Goal: Task Accomplishment & Management: Manage account settings

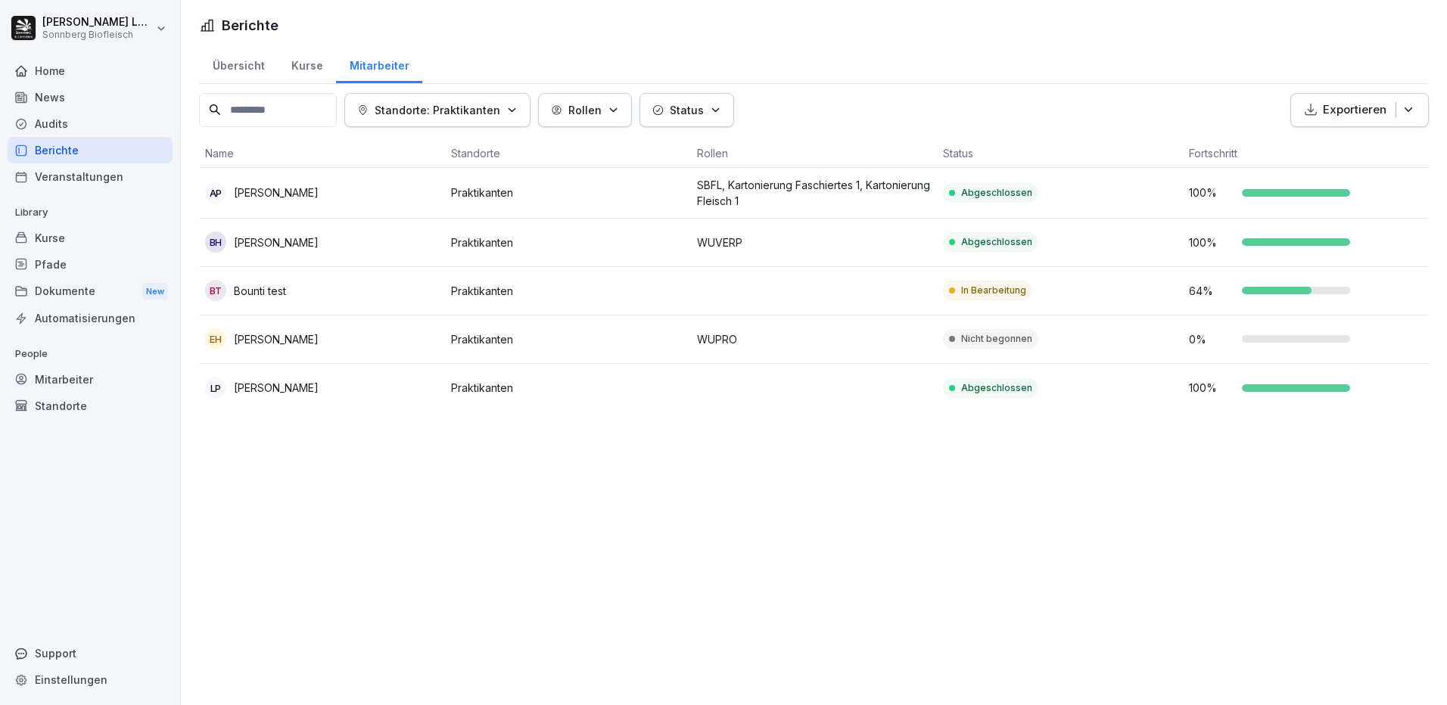
click at [70, 76] on div "Home" at bounding box center [90, 71] width 165 height 26
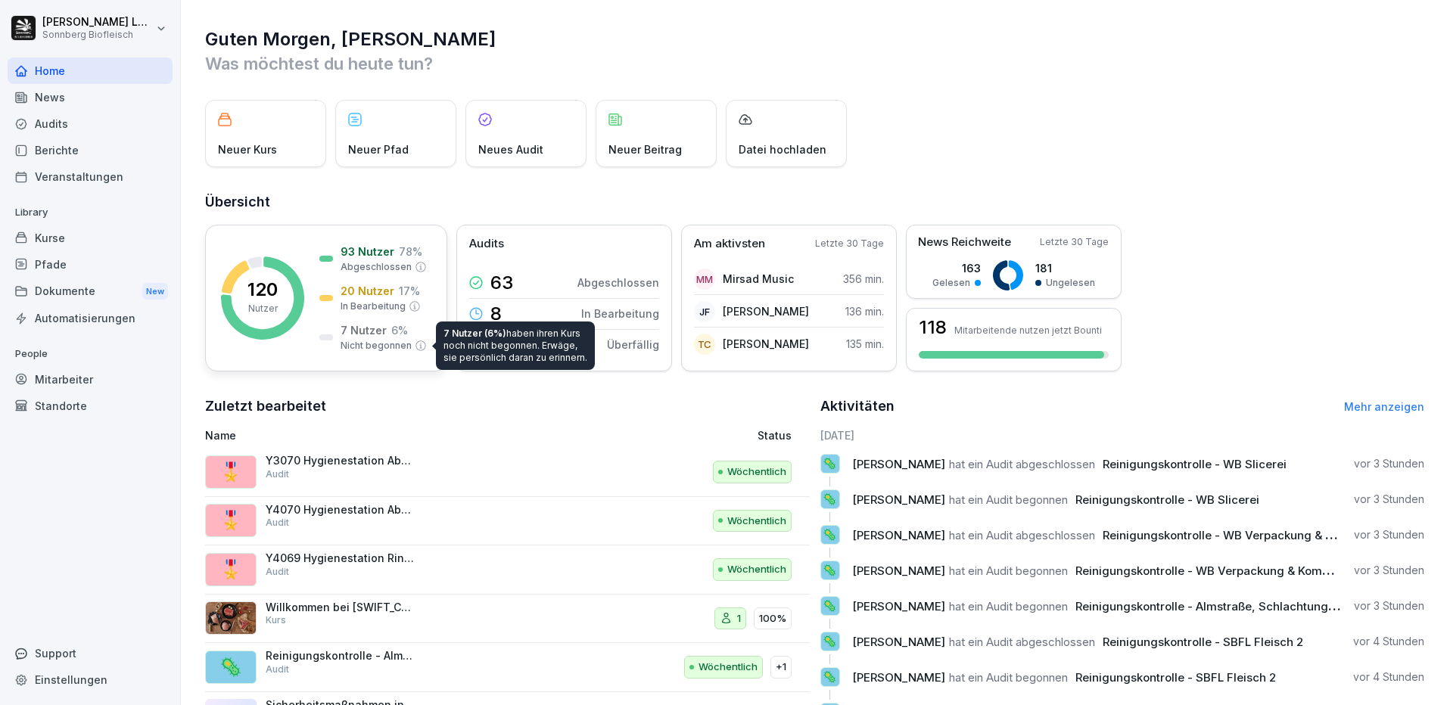
click at [419, 343] on div "7 Nutzer 6 % Nicht begonnen" at bounding box center [384, 337] width 86 height 30
click at [418, 347] on icon at bounding box center [421, 346] width 12 height 12
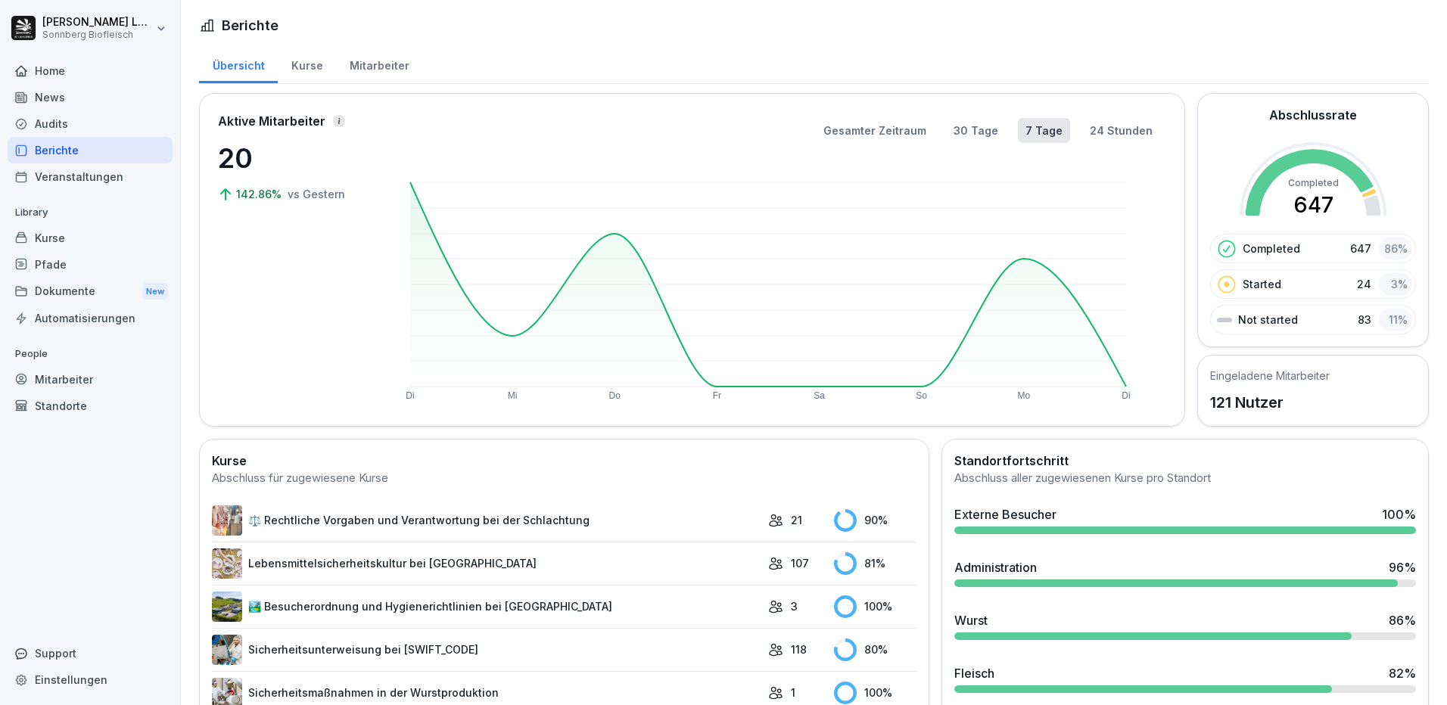
click at [384, 64] on div "Mitarbeiter" at bounding box center [379, 64] width 86 height 39
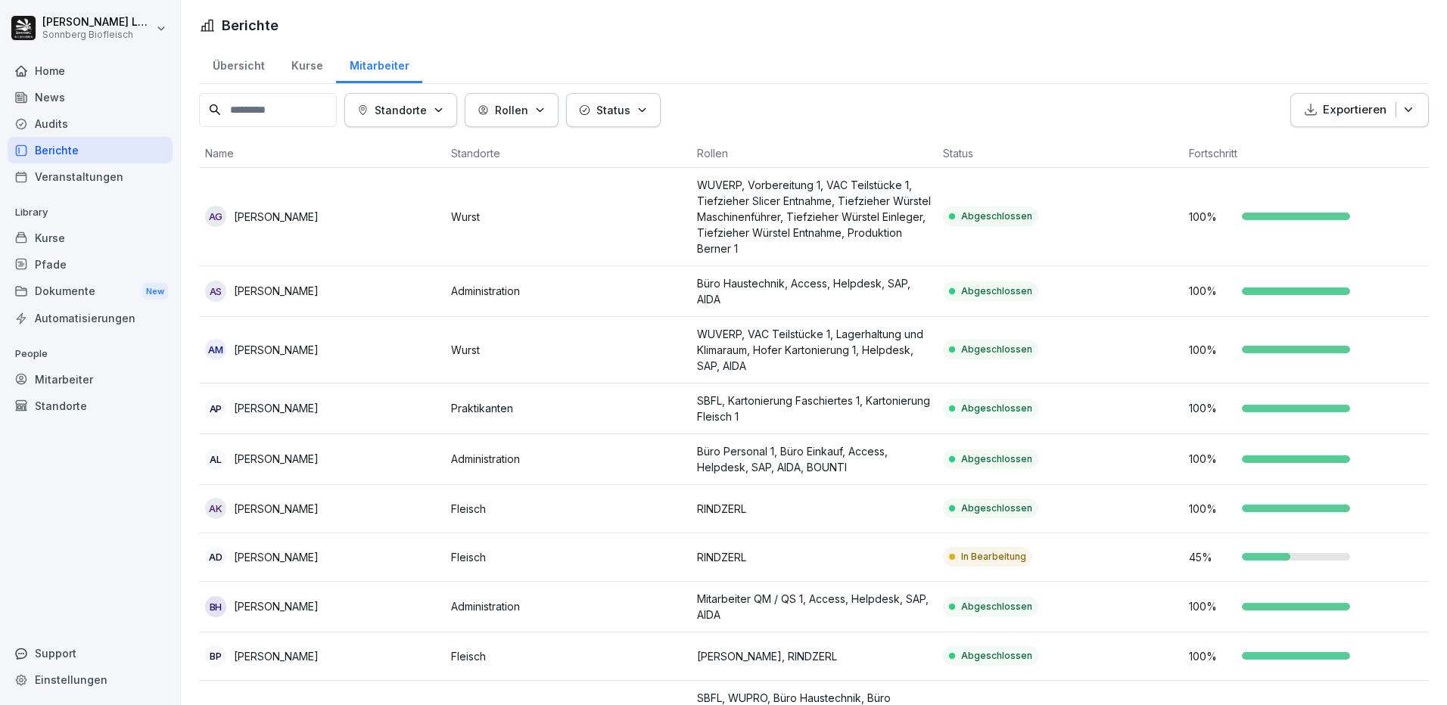
click at [1213, 148] on th "Fortschritt" at bounding box center [1306, 153] width 246 height 29
click at [1227, 158] on th "Fortschritt" at bounding box center [1306, 153] width 246 height 29
drag, startPoint x: 1227, startPoint y: 158, endPoint x: 1286, endPoint y: 148, distance: 59.8
click at [1286, 148] on th "Fortschritt" at bounding box center [1306, 153] width 246 height 29
click at [1401, 117] on icon "button" at bounding box center [1408, 109] width 15 height 15
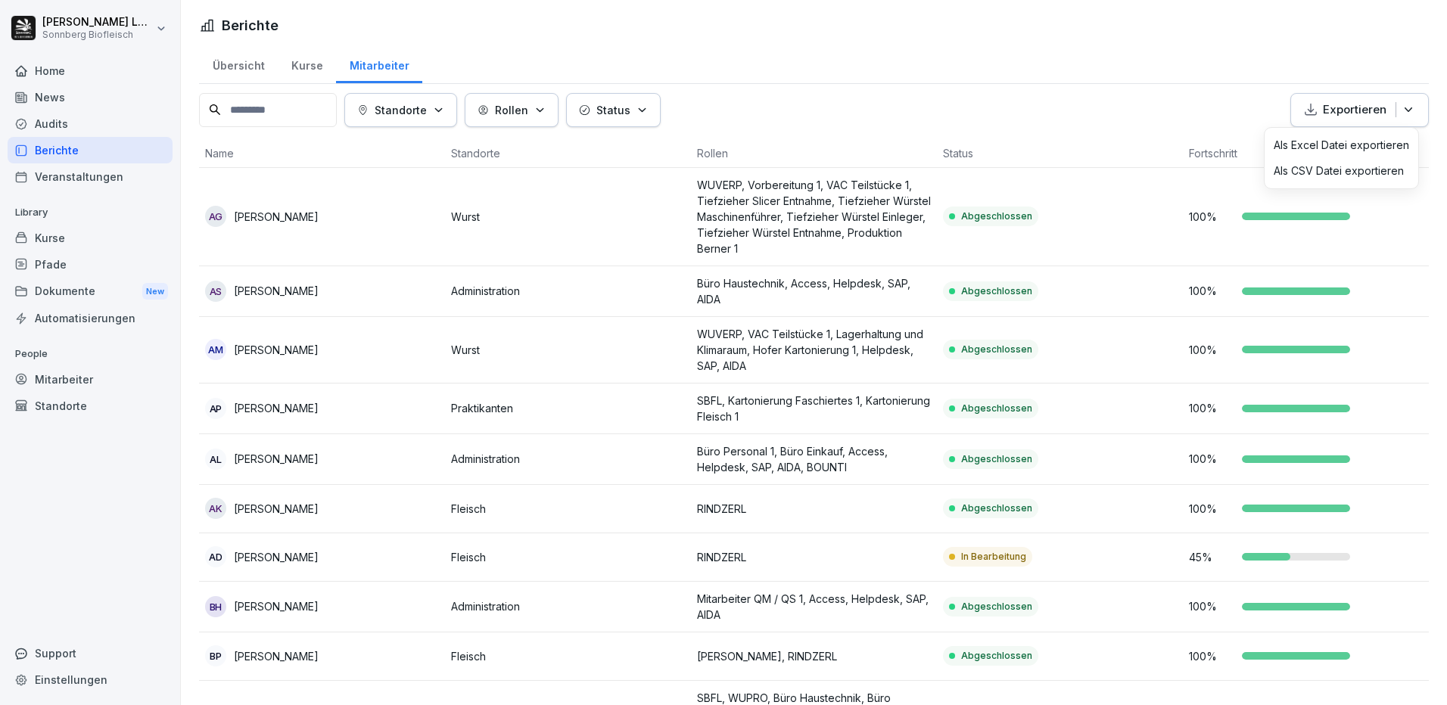
click at [1401, 117] on icon "button" at bounding box center [1408, 109] width 15 height 15
click at [1042, 114] on div "Standorte Rollen Status Exportieren" at bounding box center [814, 110] width 1230 height 34
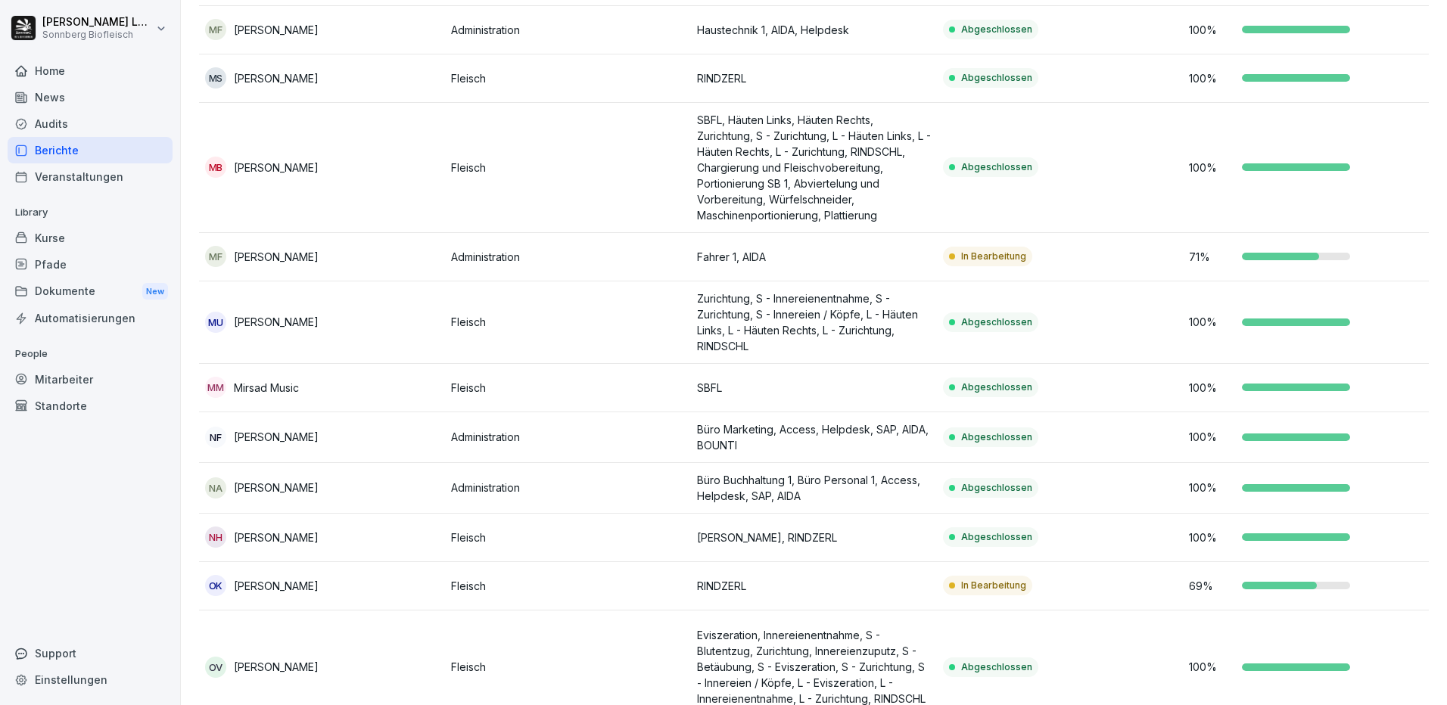
scroll to position [4995, 0]
